Goal: Complete application form

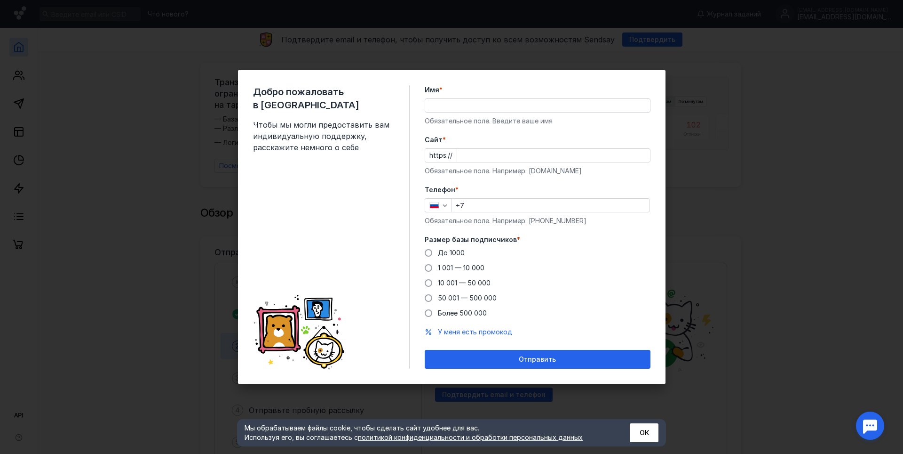
click at [447, 104] on input "Имя *" at bounding box center [537, 105] width 225 height 13
type input "[PERSON_NAME]"
click at [491, 159] on input "Cайт *" at bounding box center [553, 155] width 193 height 13
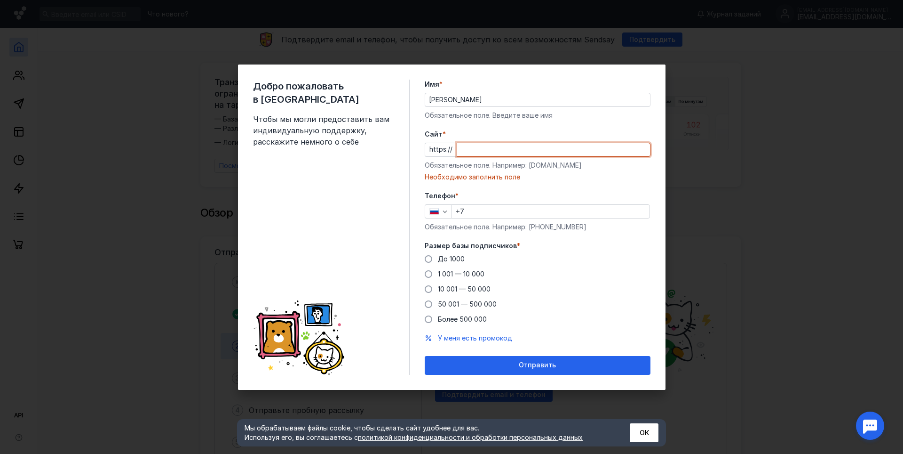
paste input "[DOMAIN_NAME][URL]"
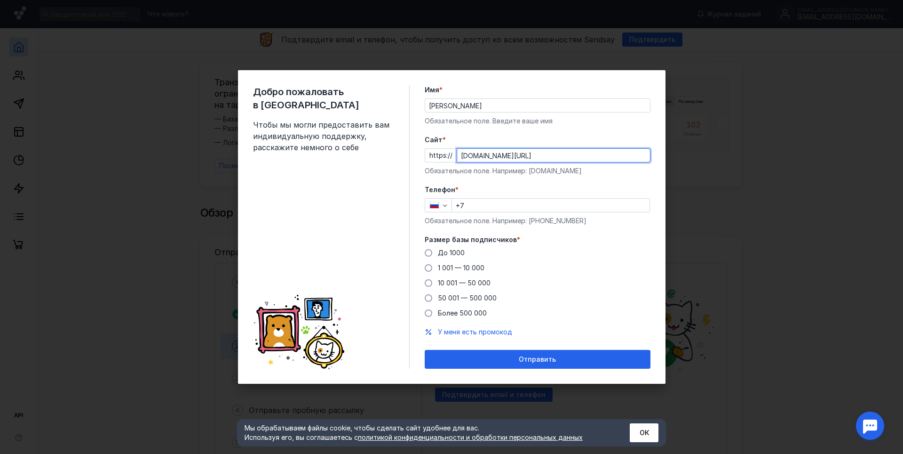
type input "[DOMAIN_NAME][URL]"
click at [475, 208] on input "+7" at bounding box center [551, 205] width 198 height 13
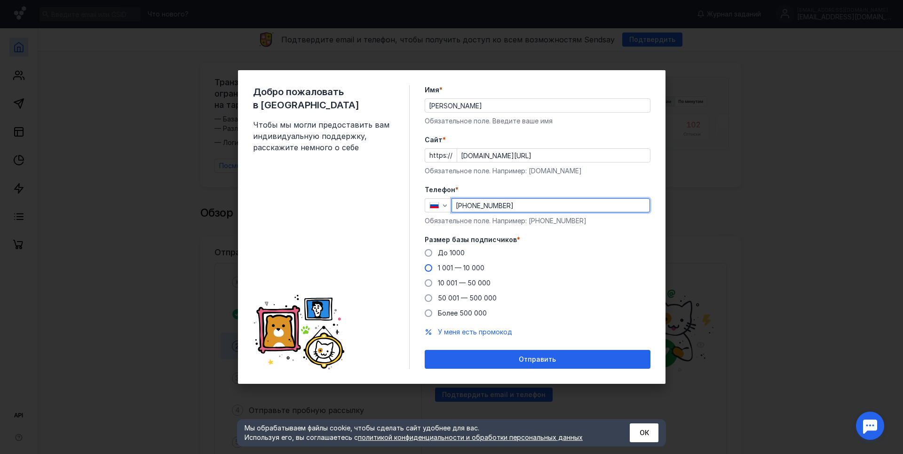
type input "[PHONE_NUMBER]"
click at [470, 269] on span "1 001 — 10 000" at bounding box center [461, 267] width 47 height 8
click at [0, 0] on input "1 001 — 10 000" at bounding box center [0, 0] width 0 height 0
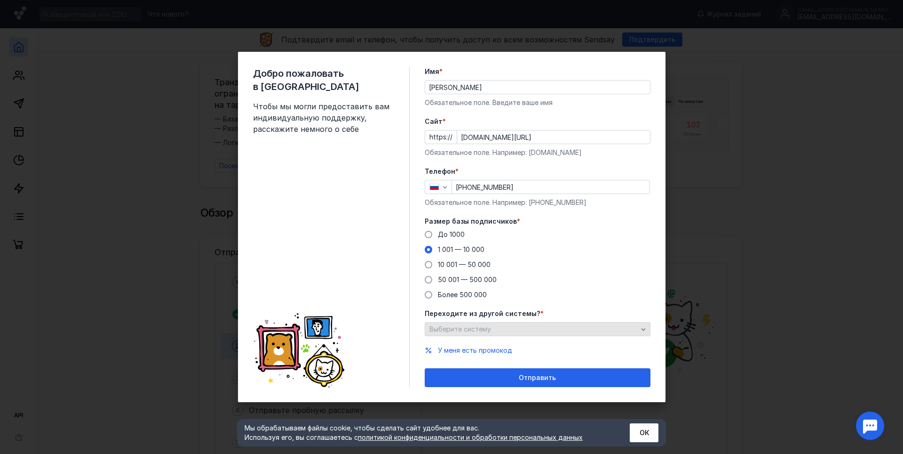
click at [454, 330] on span "Выберите систему" at bounding box center [461, 329] width 62 height 8
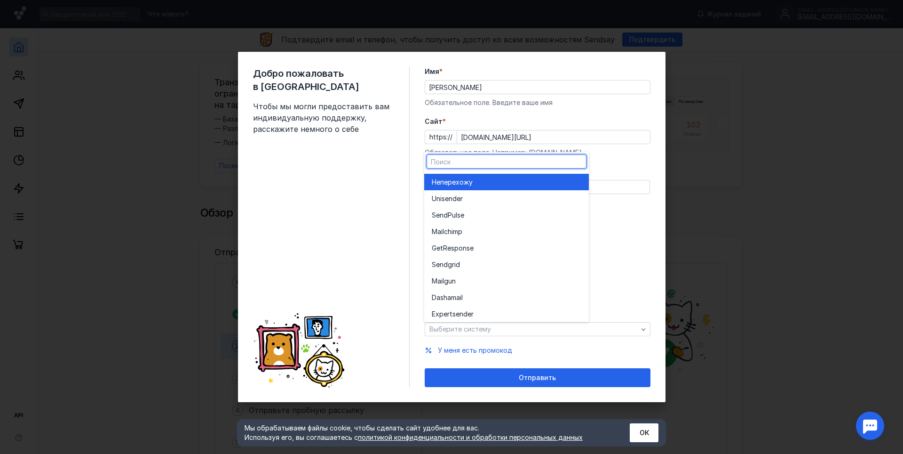
click at [469, 183] on span "перехожу" at bounding box center [456, 181] width 32 height 9
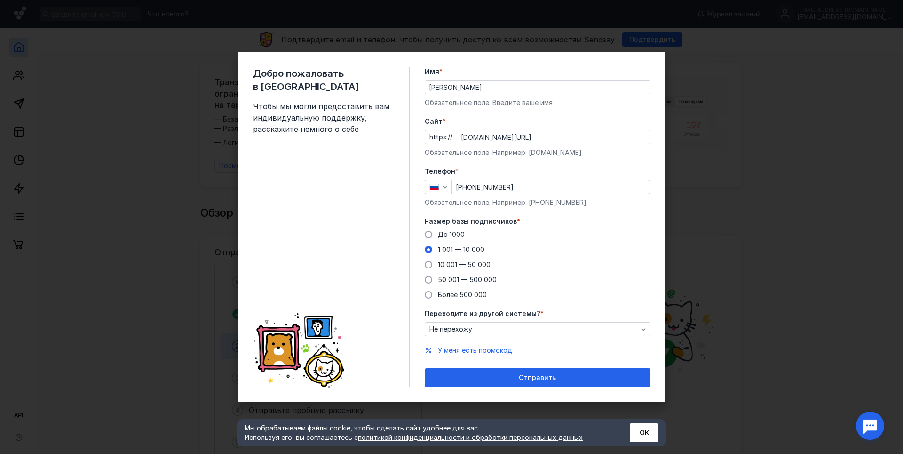
click at [750, 81] on div "Добро пожаловать в Sendsay Чтобы мы могли предоставить вам индивидуальную подде…" at bounding box center [451, 227] width 903 height 454
click at [567, 384] on div "Отправить" at bounding box center [538, 377] width 226 height 19
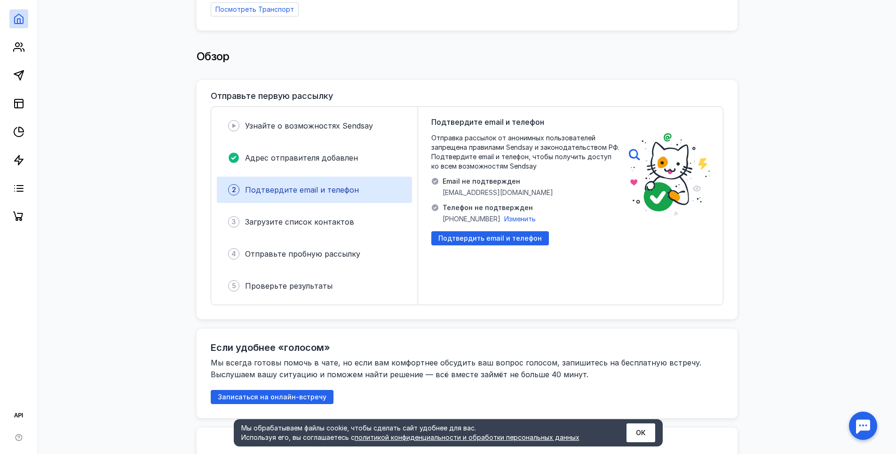
scroll to position [235, 0]
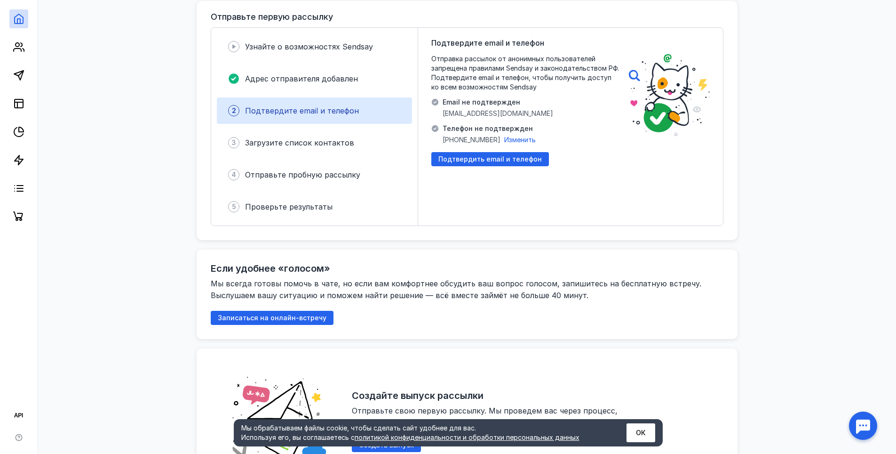
drag, startPoint x: 640, startPoint y: 438, endPoint x: 630, endPoint y: 425, distance: 15.7
click at [640, 437] on button "ОК" at bounding box center [641, 432] width 29 height 19
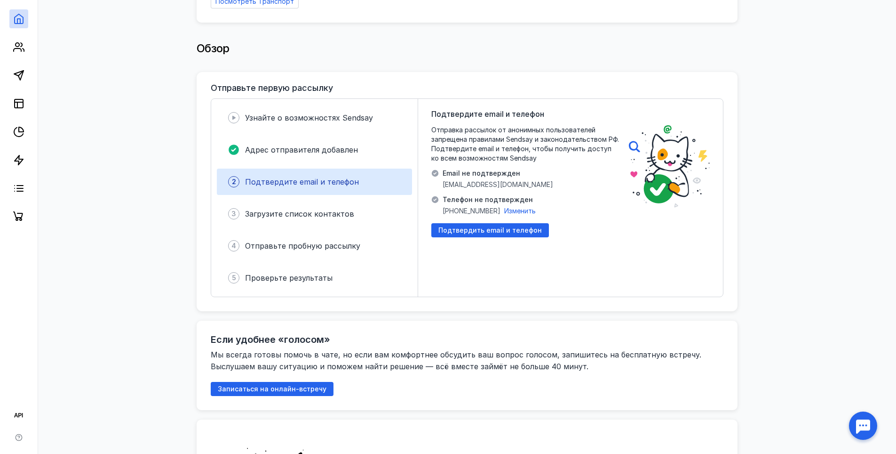
scroll to position [141, 0]
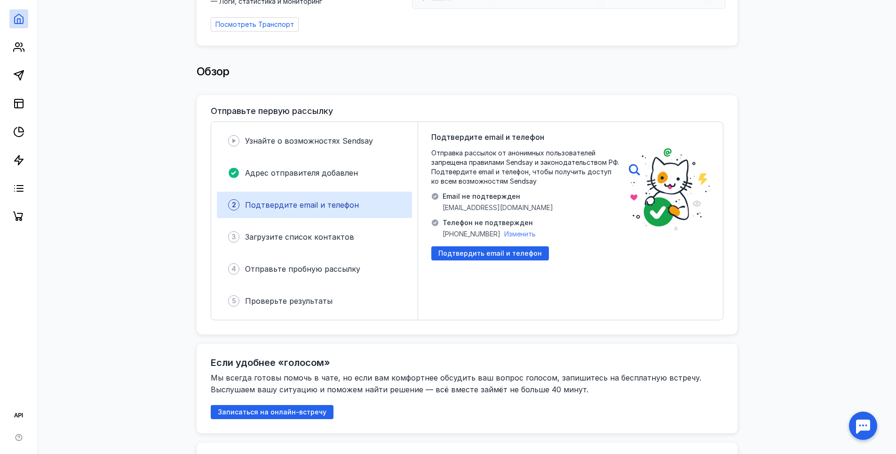
drag, startPoint x: 520, startPoint y: 227, endPoint x: 535, endPoint y: 245, distance: 23.4
click at [520, 230] on span "Изменить" at bounding box center [520, 234] width 32 height 8
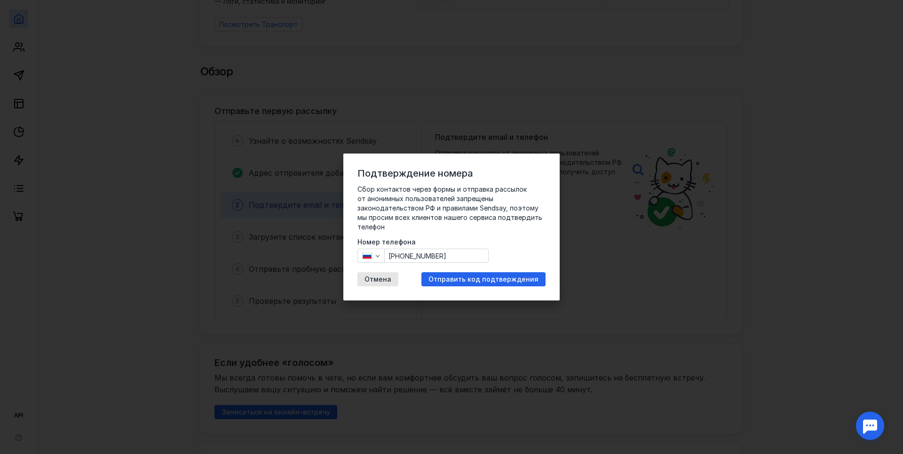
click at [457, 255] on input "[PHONE_NUMBER]" at bounding box center [437, 255] width 104 height 13
click at [841, 147] on div "Подтверждение номера Сбор контактов через формы и отправка рассылок от анонимны…" at bounding box center [451, 227] width 903 height 454
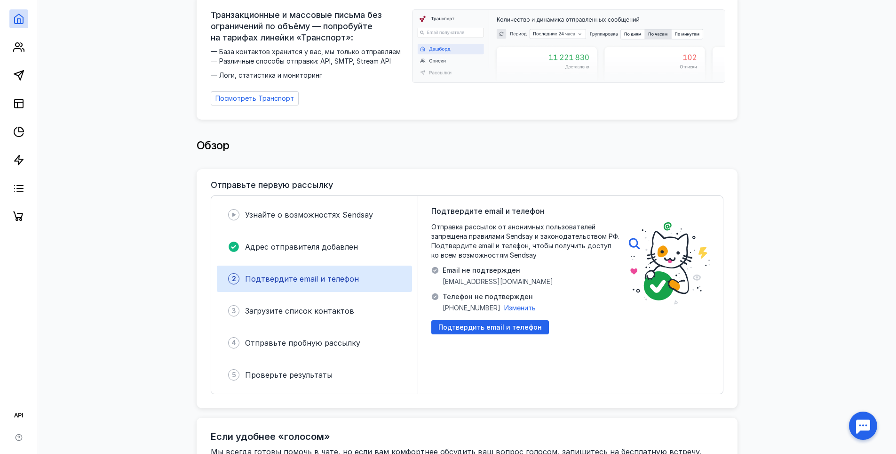
scroll to position [0, 0]
